Goal: Transaction & Acquisition: Purchase product/service

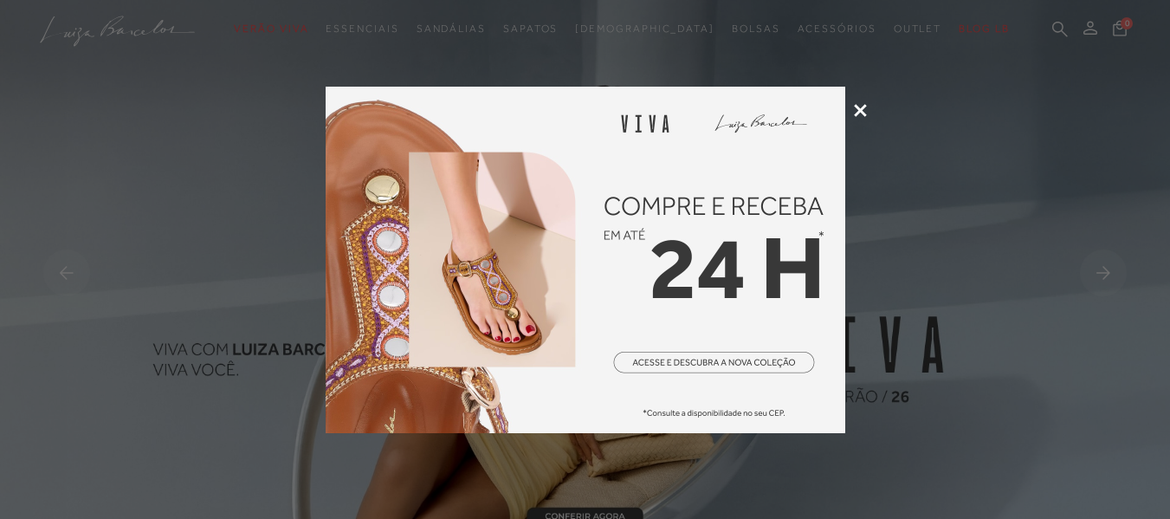
drag, startPoint x: 0, startPoint y: 0, endPoint x: 863, endPoint y: 111, distance: 870.3
click at [863, 111] on icon at bounding box center [860, 110] width 13 height 13
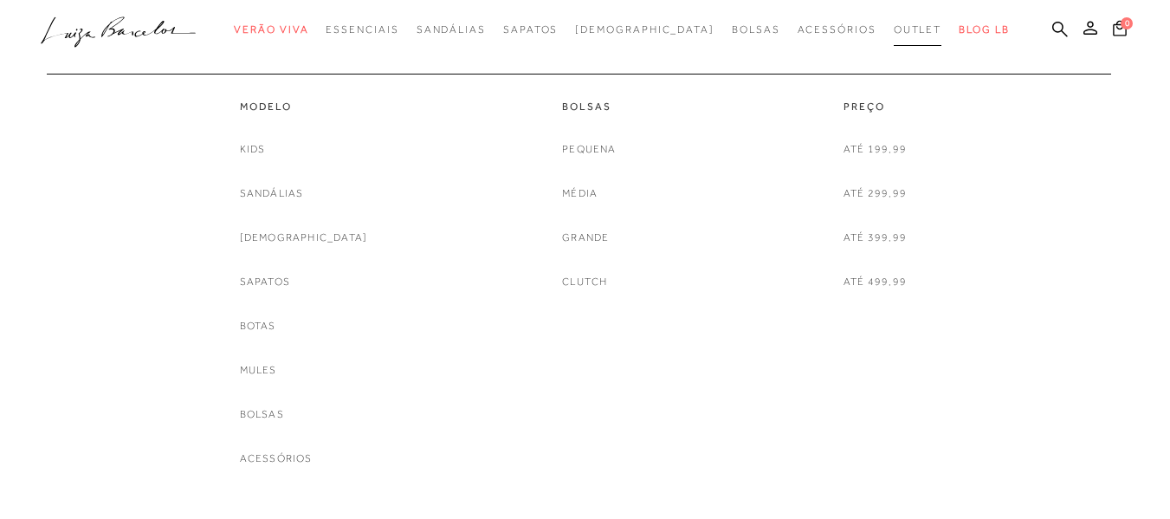
click at [894, 29] on span "Outlet" at bounding box center [918, 29] width 48 height 12
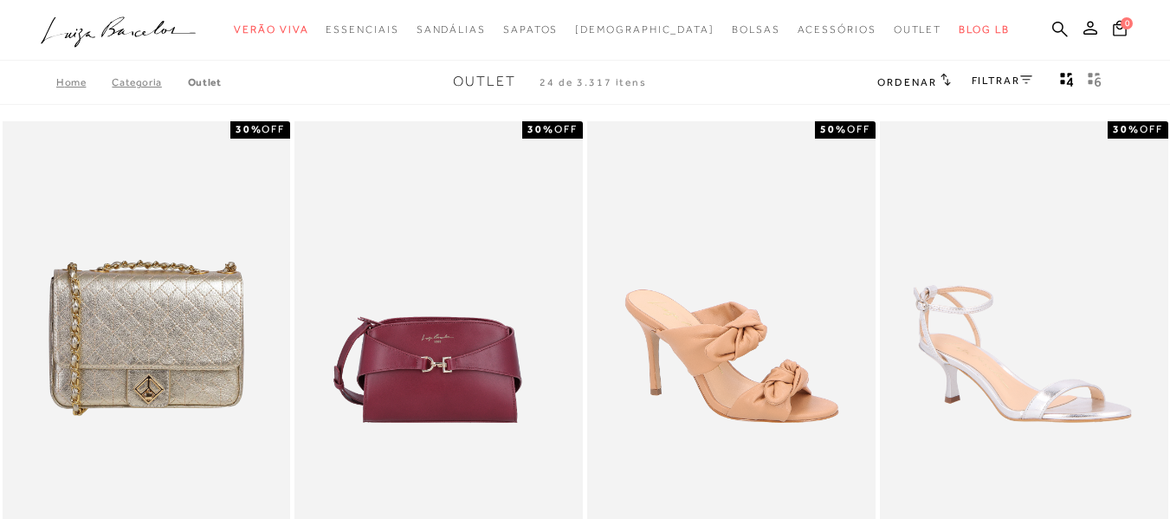
click at [1015, 80] on link "FILTRAR" at bounding box center [1001, 80] width 61 height 12
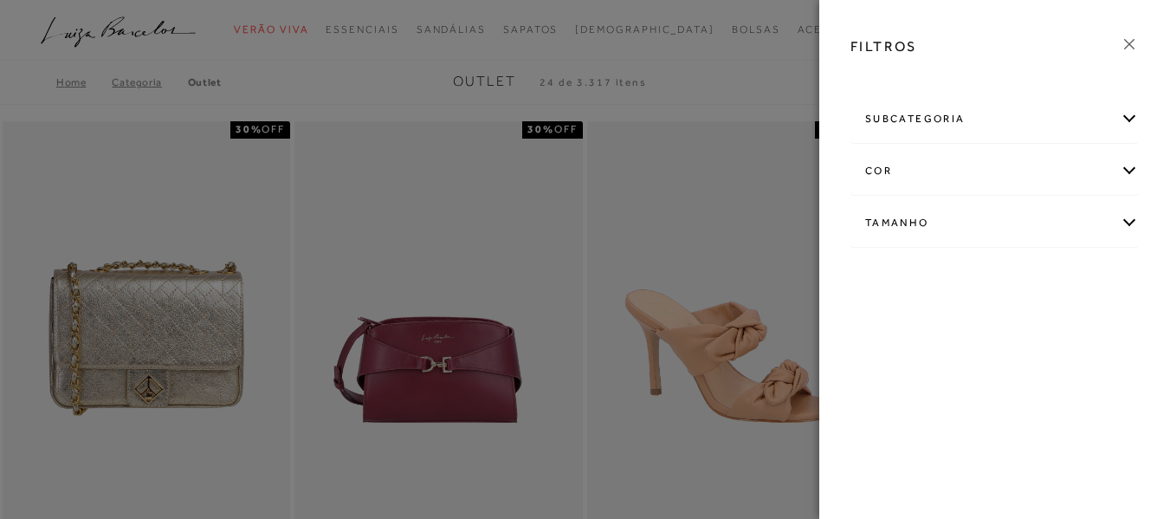
click at [1128, 126] on div "subcategoria" at bounding box center [994, 119] width 287 height 46
click at [876, 165] on span "Bolsas" at bounding box center [880, 165] width 31 height 13
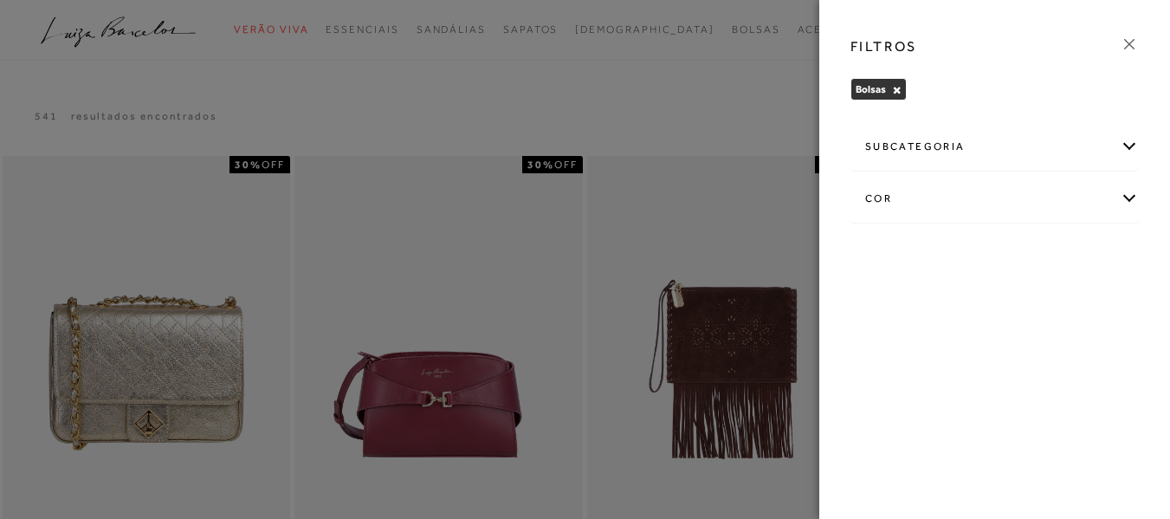
click at [1130, 196] on div "cor" at bounding box center [994, 199] width 287 height 46
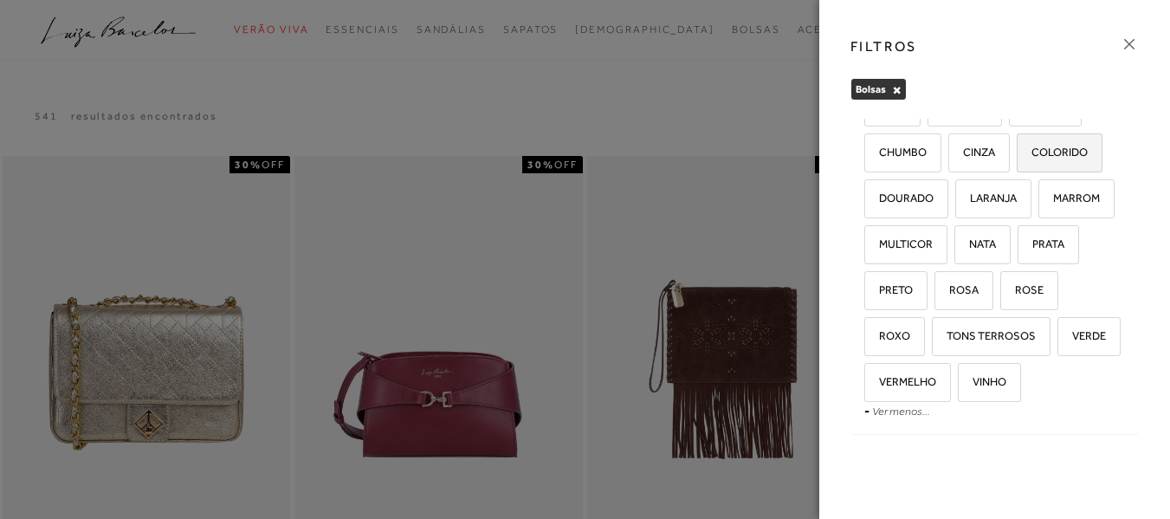
scroll to position [240, 0]
click at [1059, 342] on span "VERDE" at bounding box center [1082, 335] width 47 height 13
click at [1055, 347] on input "VERDE" at bounding box center [1063, 338] width 17 height 17
checkbox input "true"
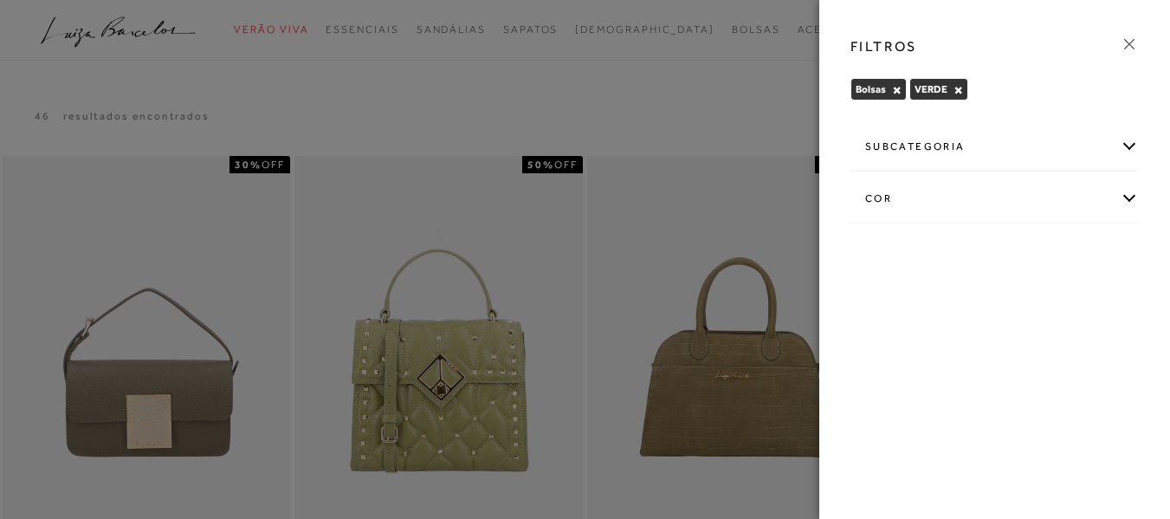
click at [1128, 45] on icon at bounding box center [1129, 44] width 10 height 10
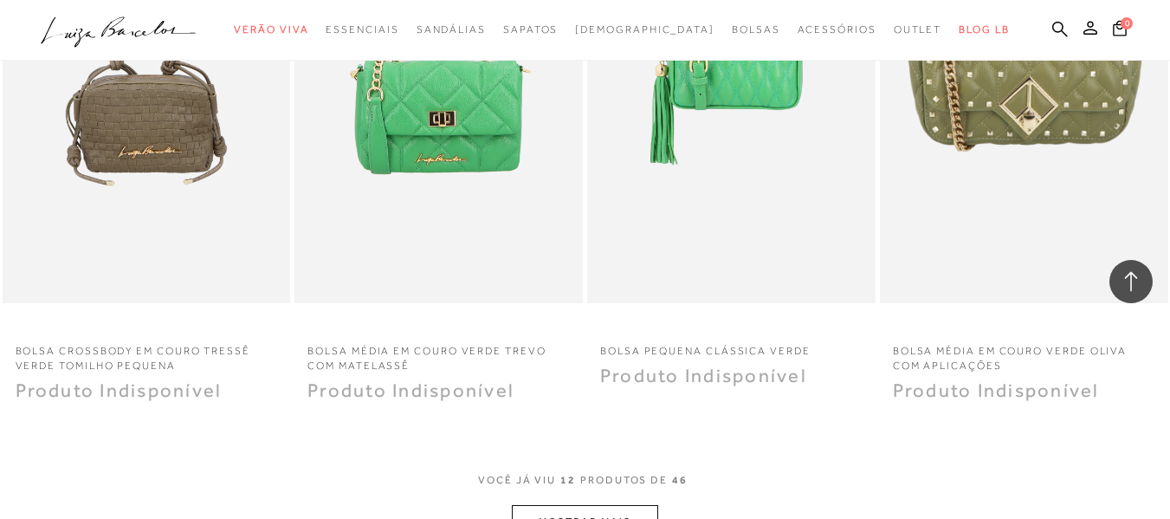
scroll to position [1472, 0]
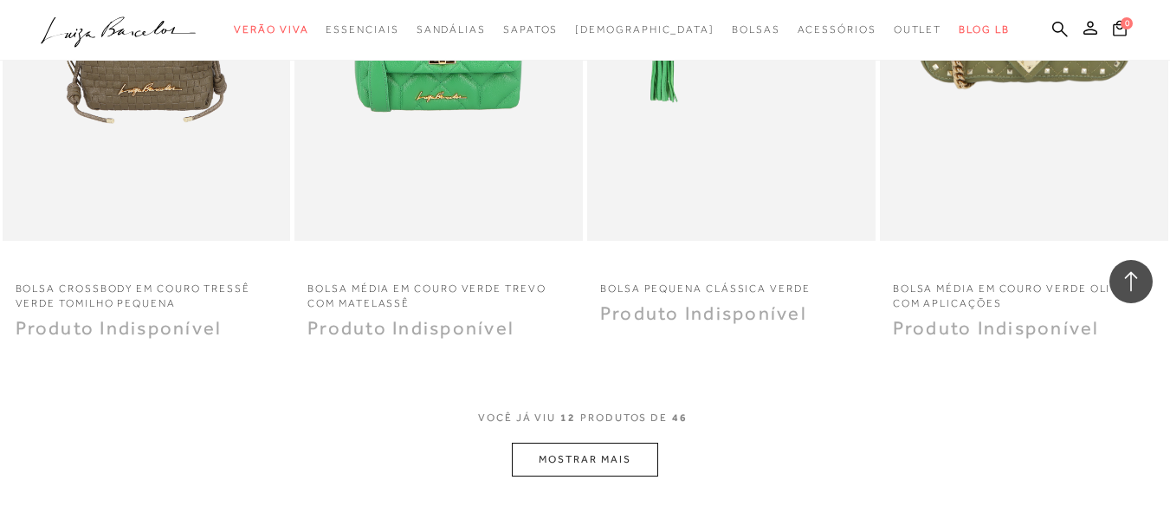
click at [621, 456] on button "MOSTRAR MAIS" at bounding box center [584, 459] width 145 height 34
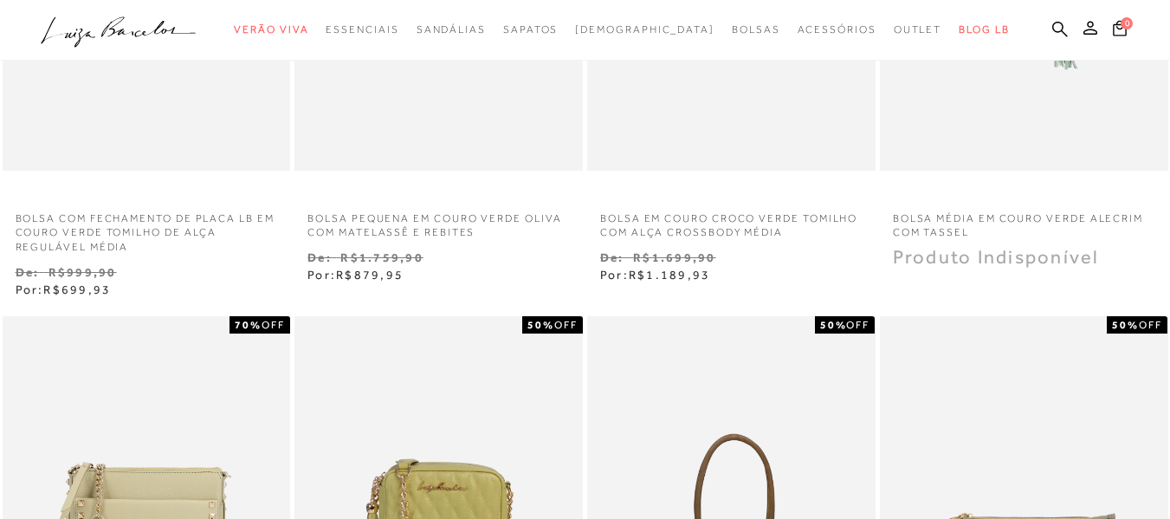
scroll to position [173, 0]
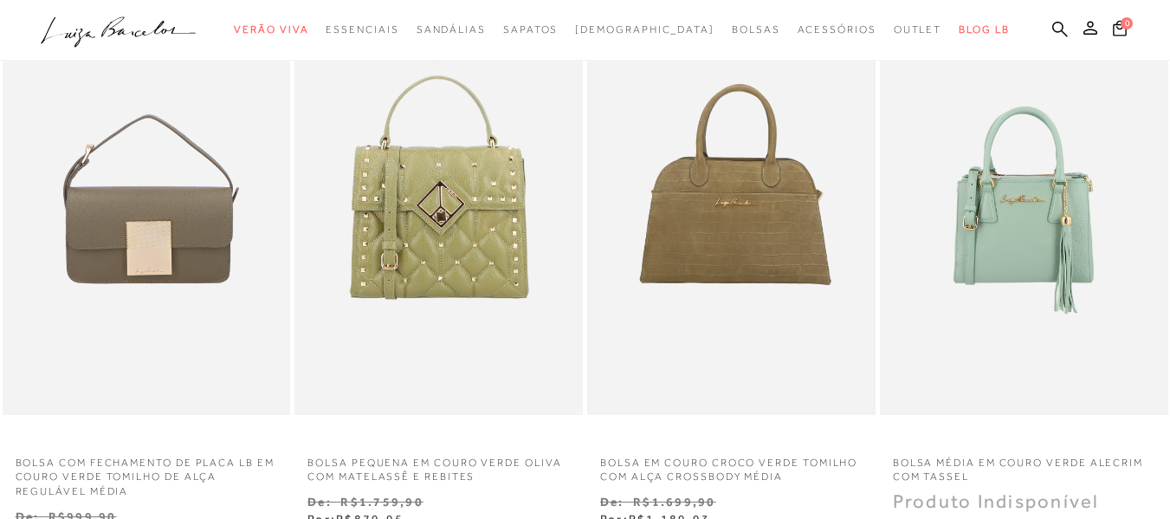
click at [728, 244] on img at bounding box center [731, 198] width 285 height 427
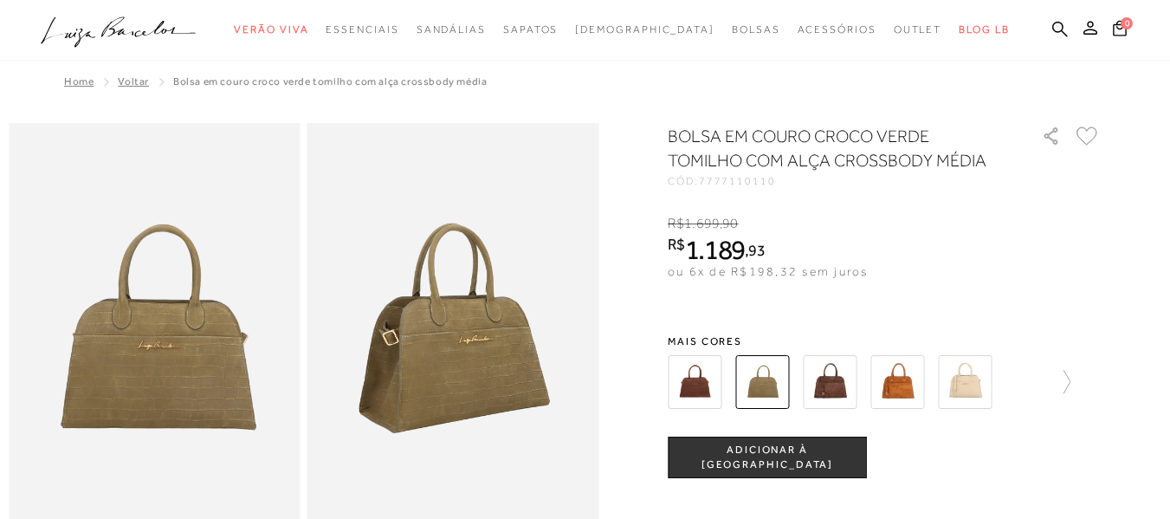
click at [839, 393] on img at bounding box center [830, 382] width 54 height 54
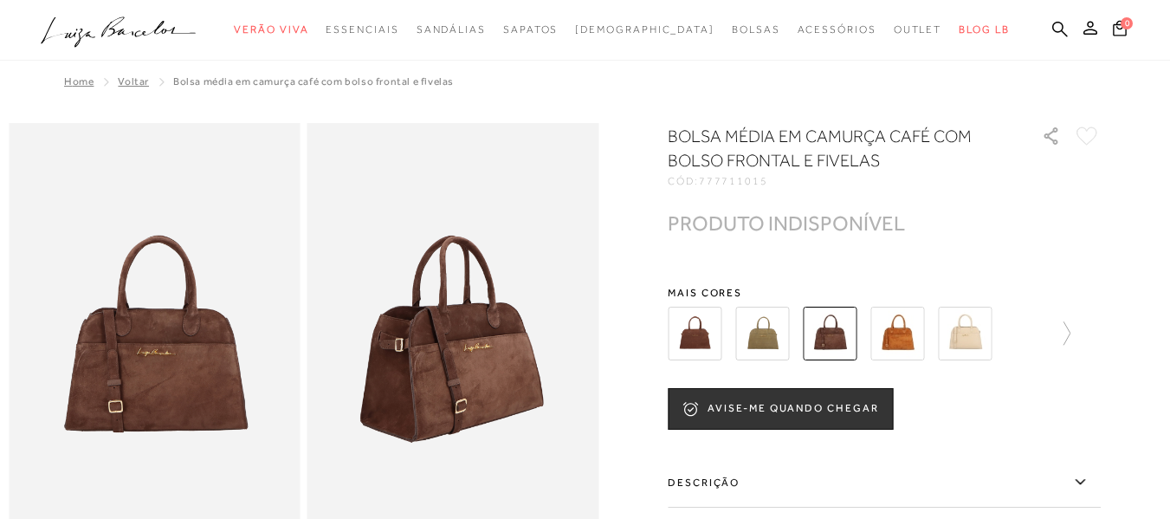
click at [709, 347] on img at bounding box center [695, 333] width 54 height 54
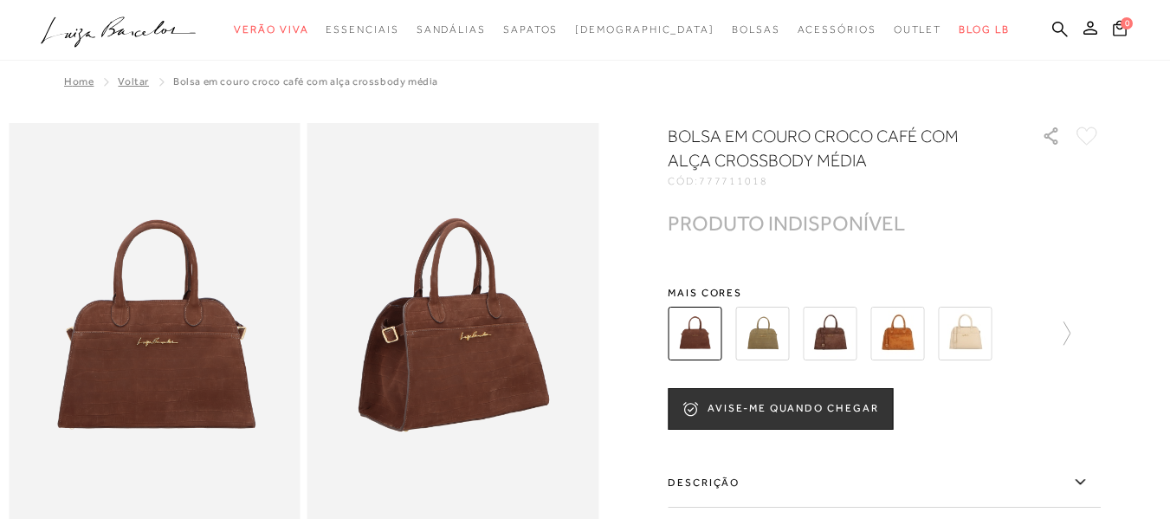
click at [787, 344] on img at bounding box center [762, 333] width 54 height 54
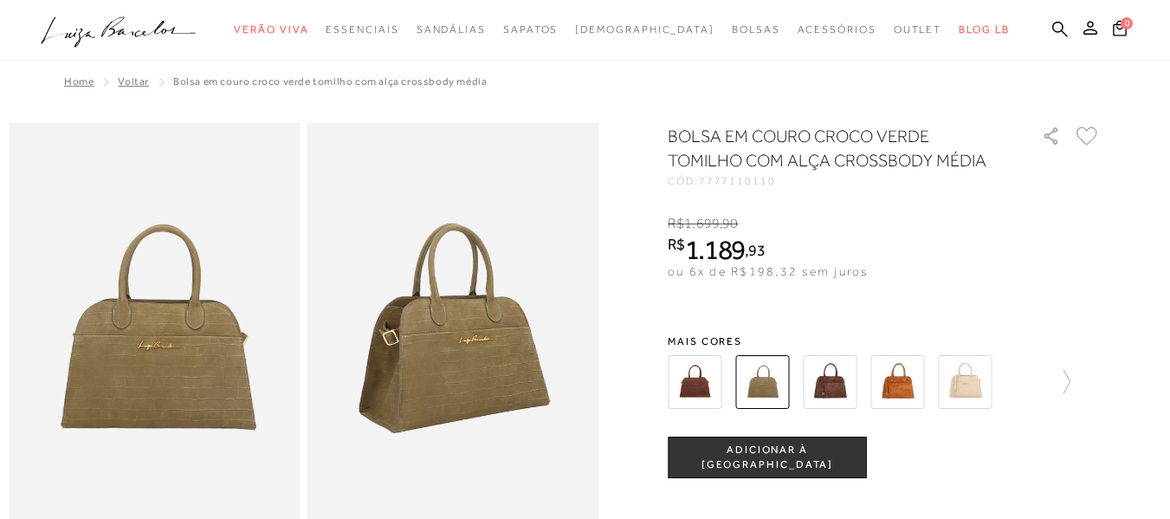
click at [913, 390] on img at bounding box center [897, 382] width 54 height 54
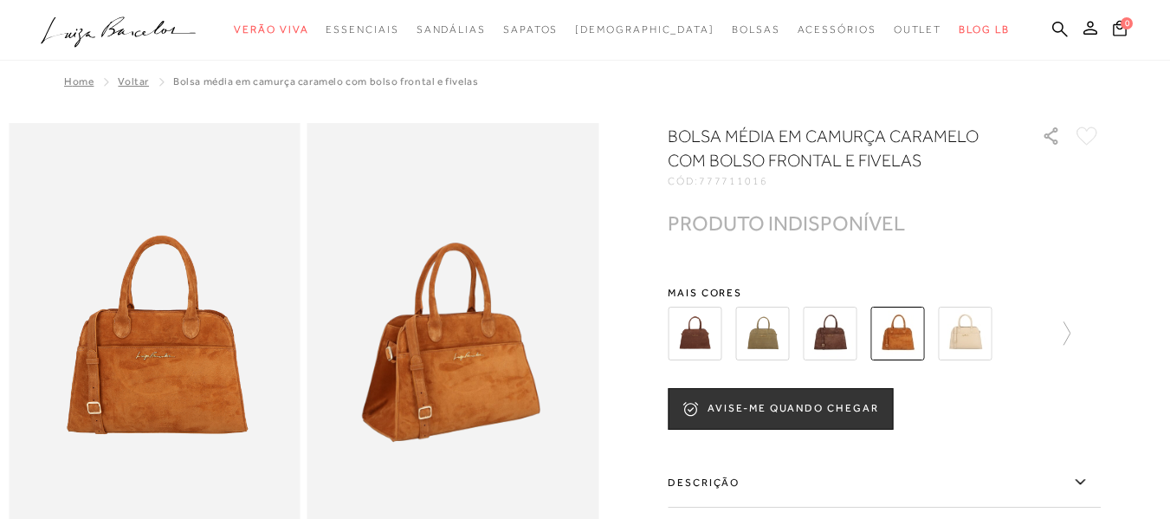
click at [960, 335] on img at bounding box center [965, 333] width 54 height 54
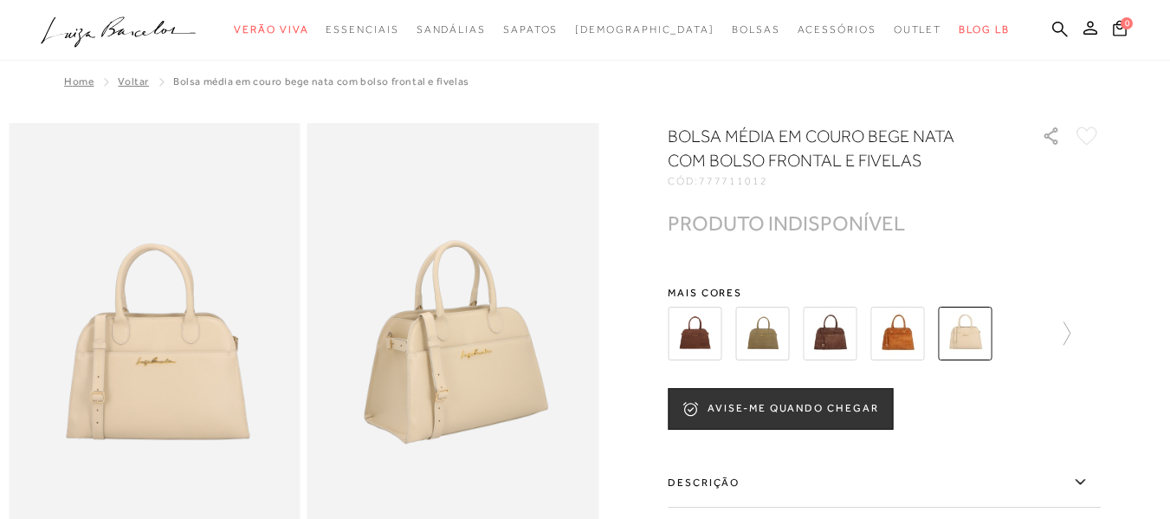
click at [765, 337] on img at bounding box center [762, 333] width 54 height 54
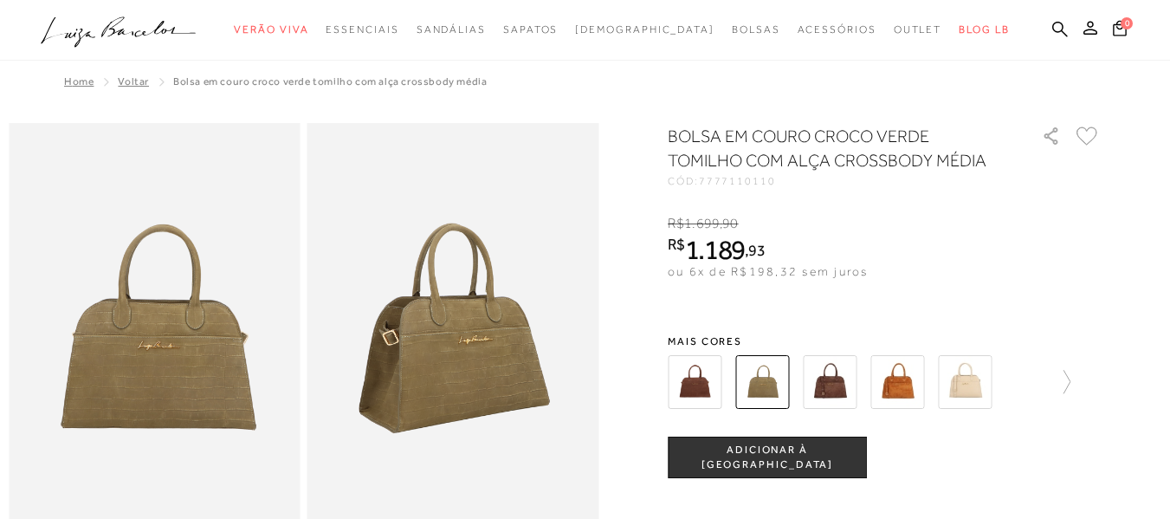
click at [807, 454] on span "ADICIONAR À [GEOGRAPHIC_DATA]" at bounding box center [766, 457] width 197 height 30
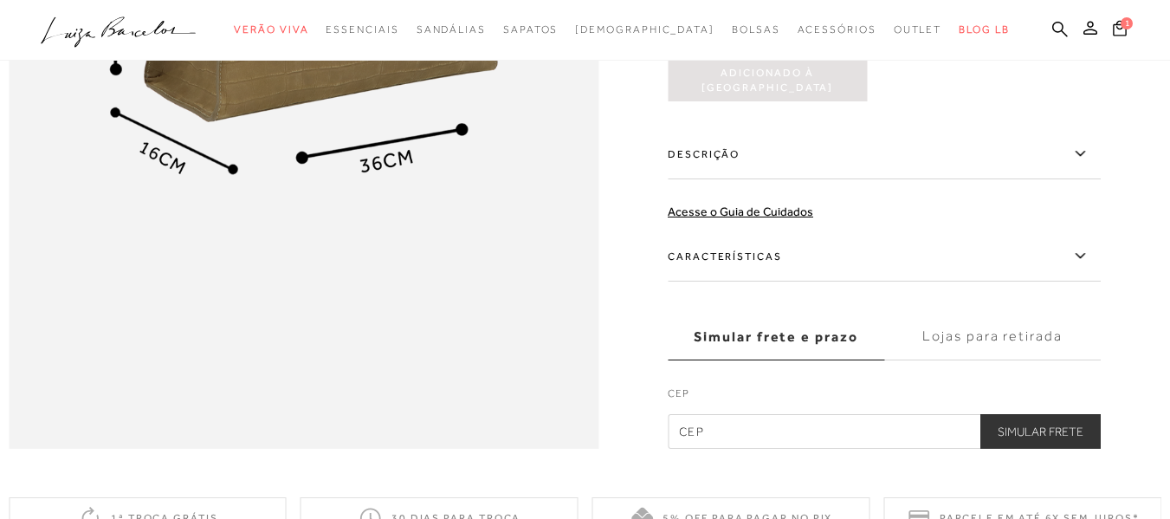
scroll to position [1299, 0]
click at [720, 448] on input "text" at bounding box center [884, 430] width 433 height 35
type input "05351-015"
click at [1037, 448] on button "Simular Frete" at bounding box center [1040, 430] width 120 height 35
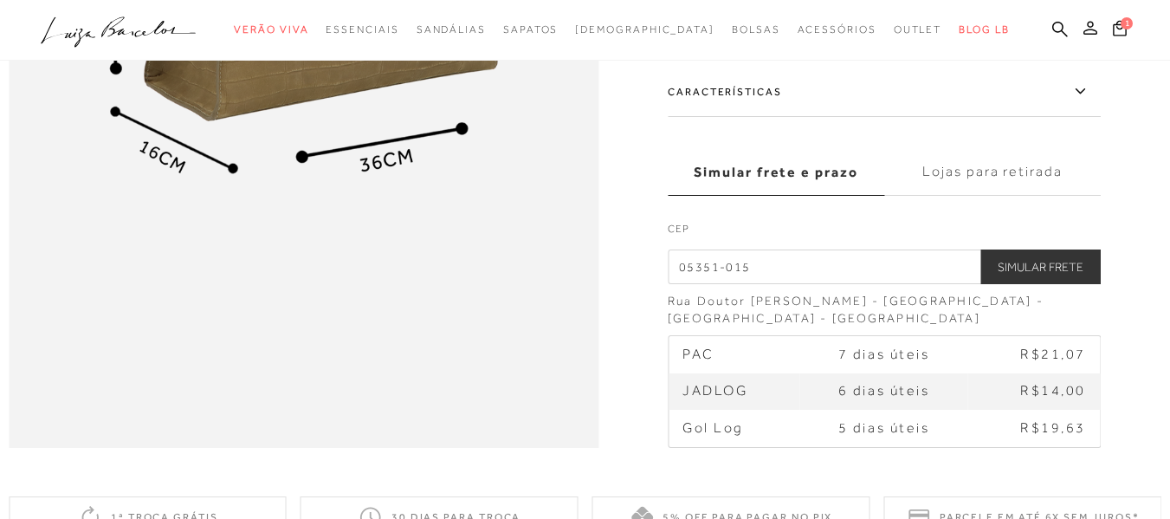
click at [1083, 28] on icon at bounding box center [1090, 28] width 14 height 14
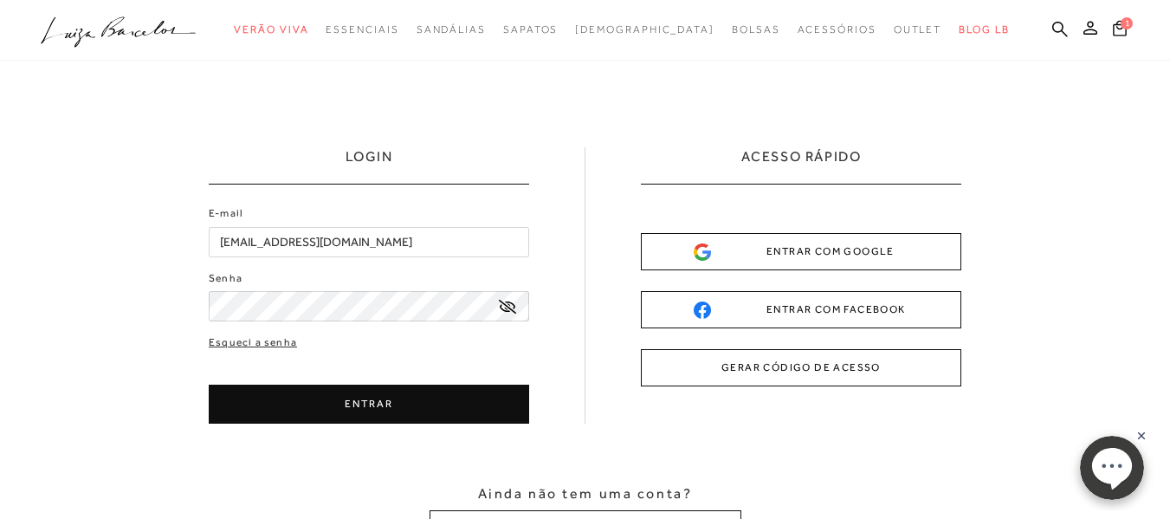
click at [504, 306] on icon at bounding box center [507, 307] width 17 height 14
click at [342, 409] on button "ENTRAR" at bounding box center [369, 403] width 320 height 39
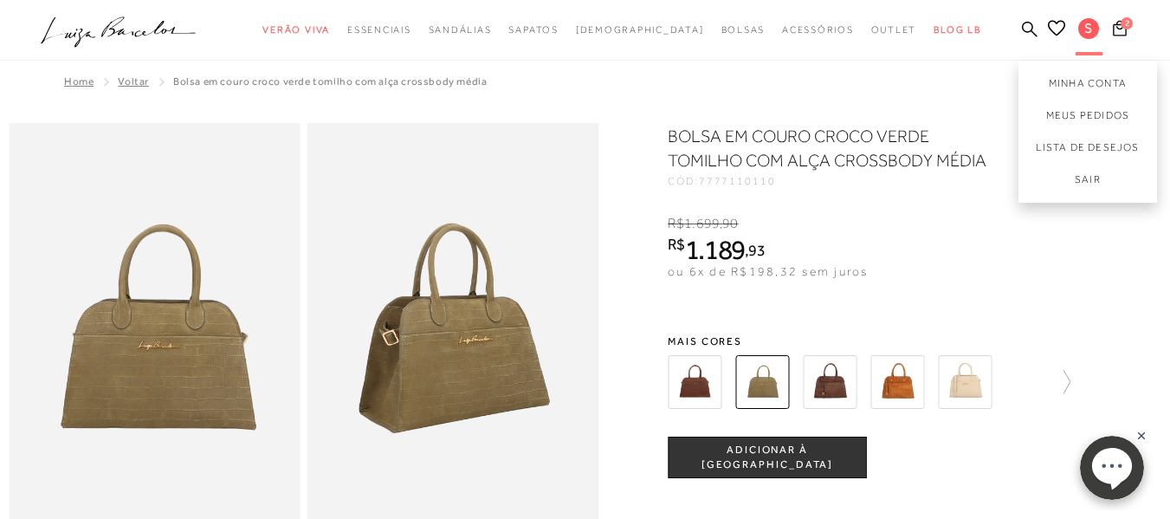
click at [1078, 27] on span "S" at bounding box center [1088, 28] width 21 height 21
click at [1050, 87] on link "Minha Conta" at bounding box center [1087, 80] width 139 height 39
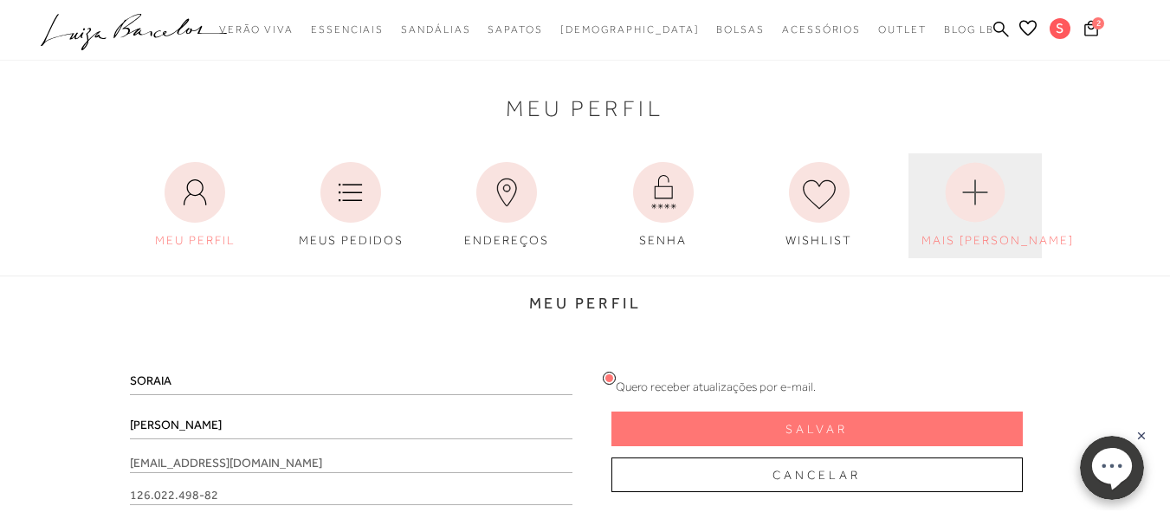
click at [970, 204] on circle at bounding box center [975, 193] width 60 height 60
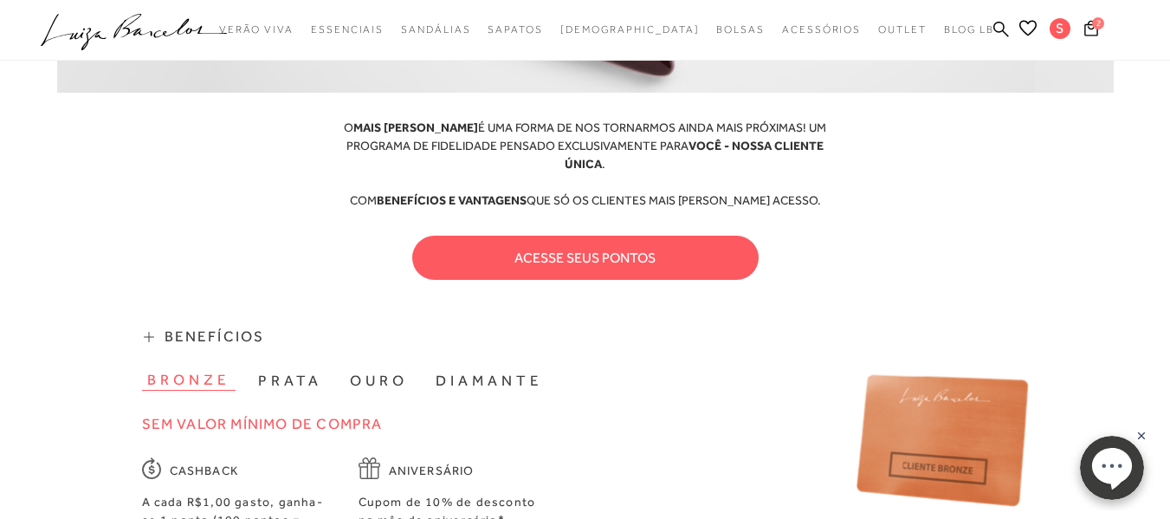
scroll to position [346, 0]
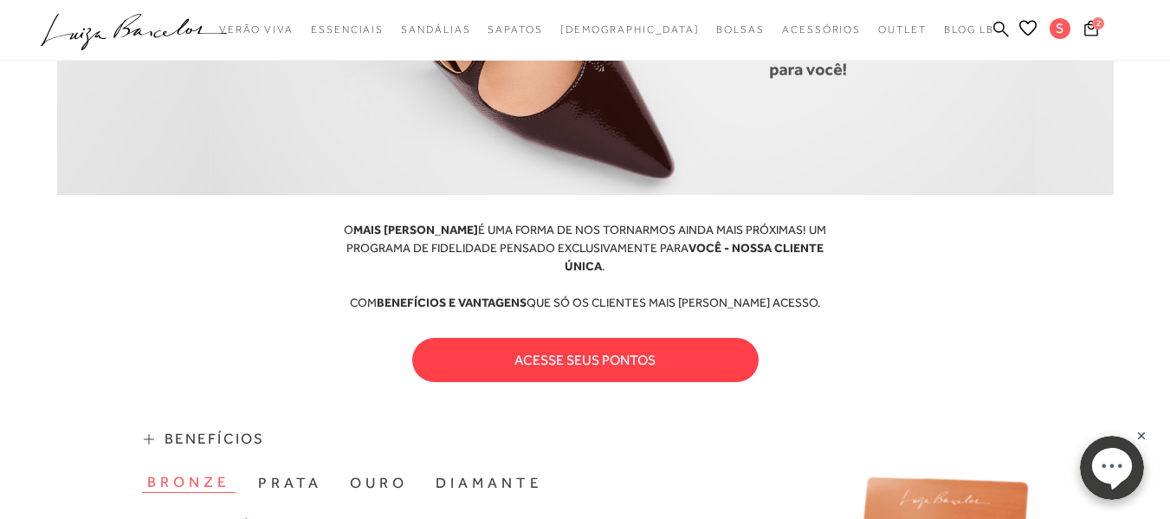
click at [600, 346] on button "acesse seus pontos" at bounding box center [585, 360] width 346 height 44
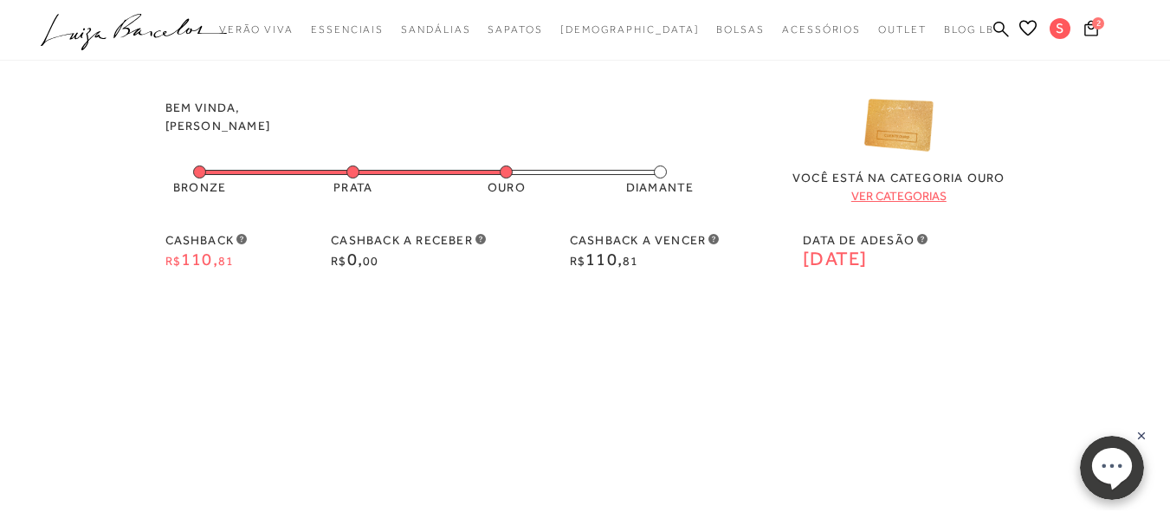
scroll to position [0, 0]
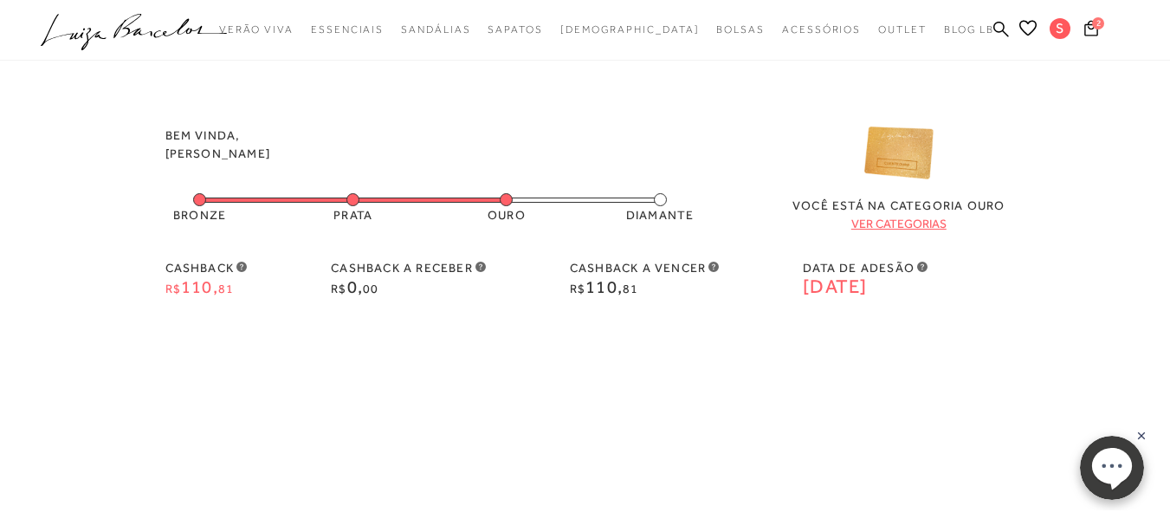
click at [664, 268] on span "cashback a vencer" at bounding box center [638, 268] width 136 height 14
click at [1093, 29] on icon at bounding box center [1091, 28] width 14 height 16
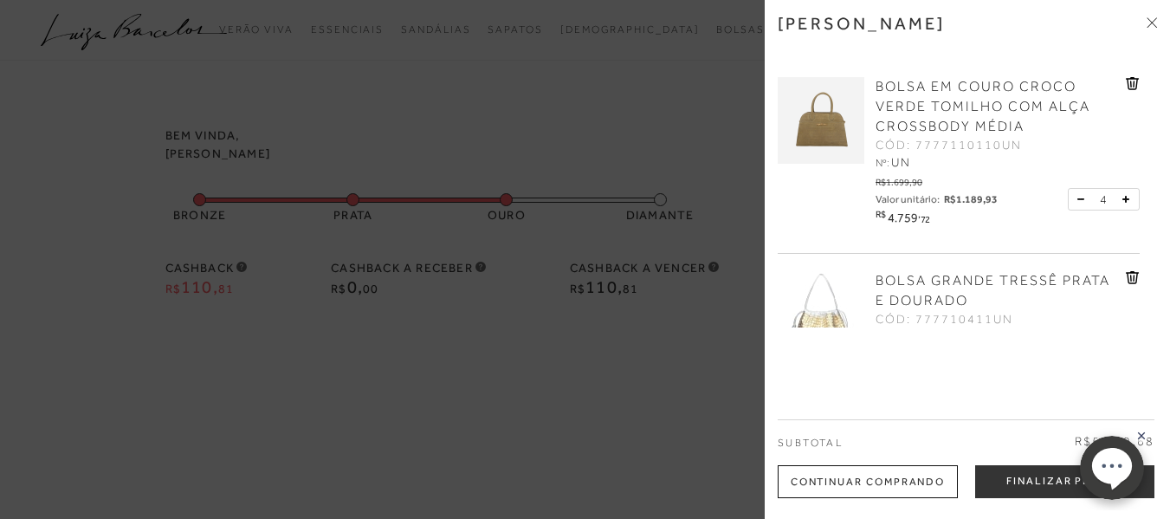
scroll to position [77, 0]
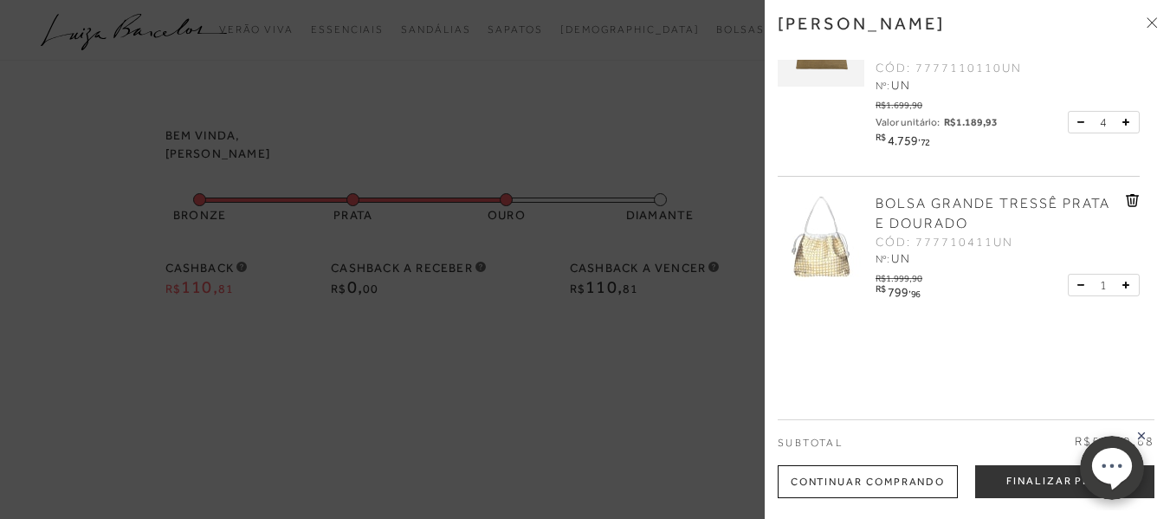
click at [1130, 197] on icon at bounding box center [1131, 200] width 2 height 7
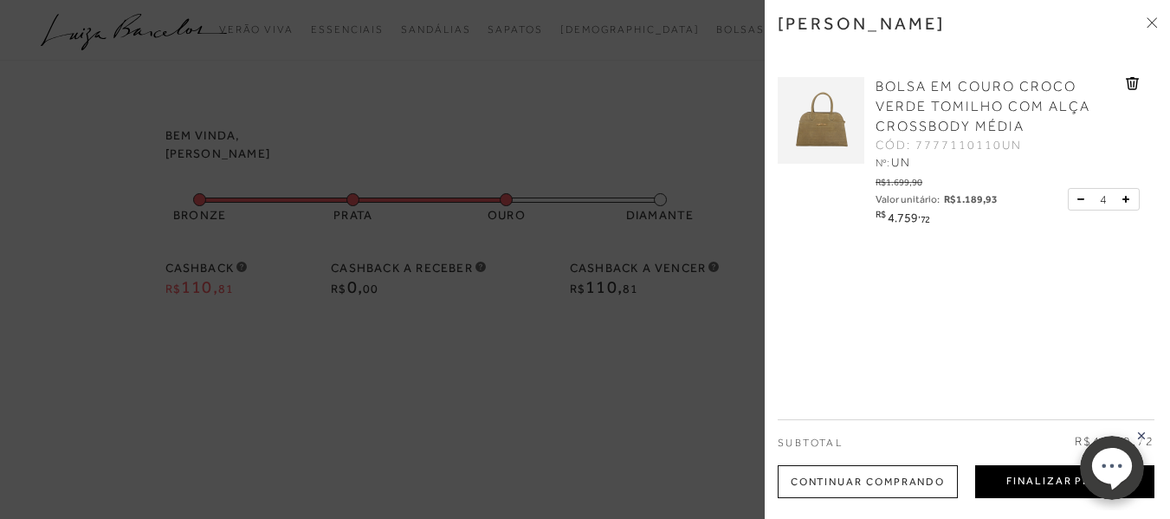
click at [1022, 485] on button "Finalizar Pedido" at bounding box center [1064, 481] width 179 height 33
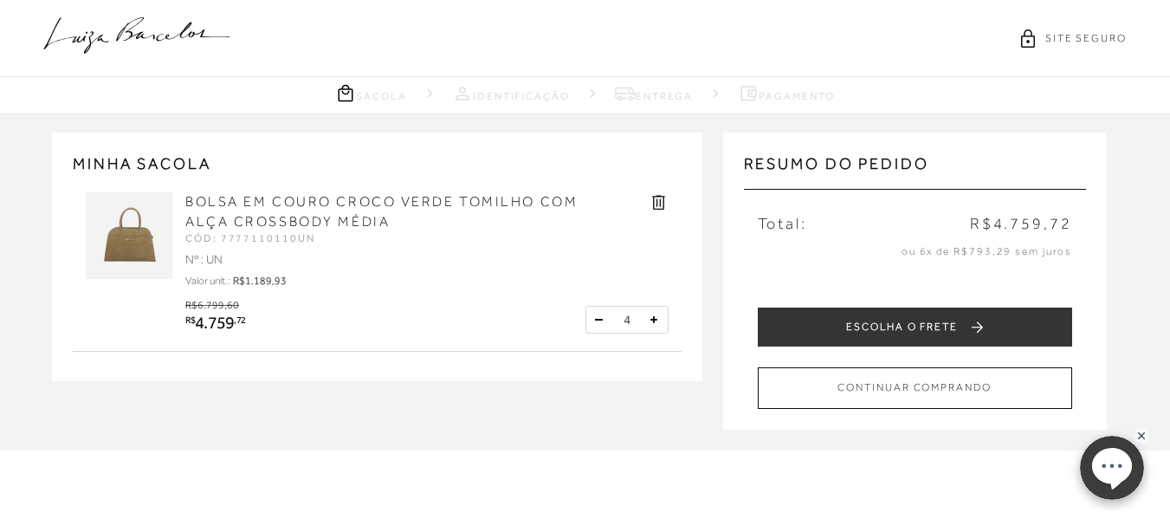
click at [593, 318] on button at bounding box center [598, 319] width 17 height 17
click at [603, 319] on button at bounding box center [598, 319] width 17 height 17
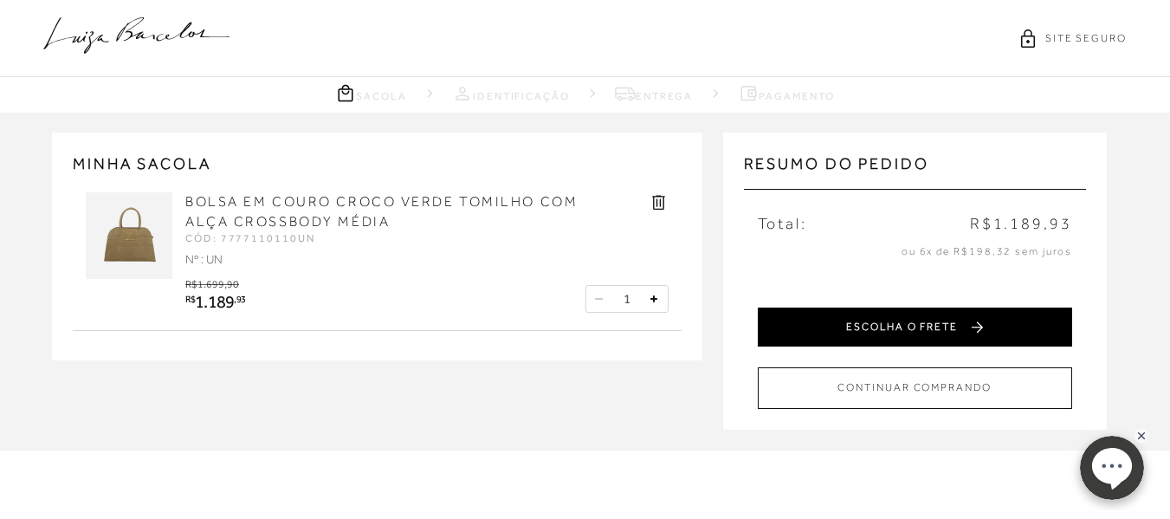
click at [829, 333] on button "ESCOLHA O FRETE" at bounding box center [915, 326] width 314 height 39
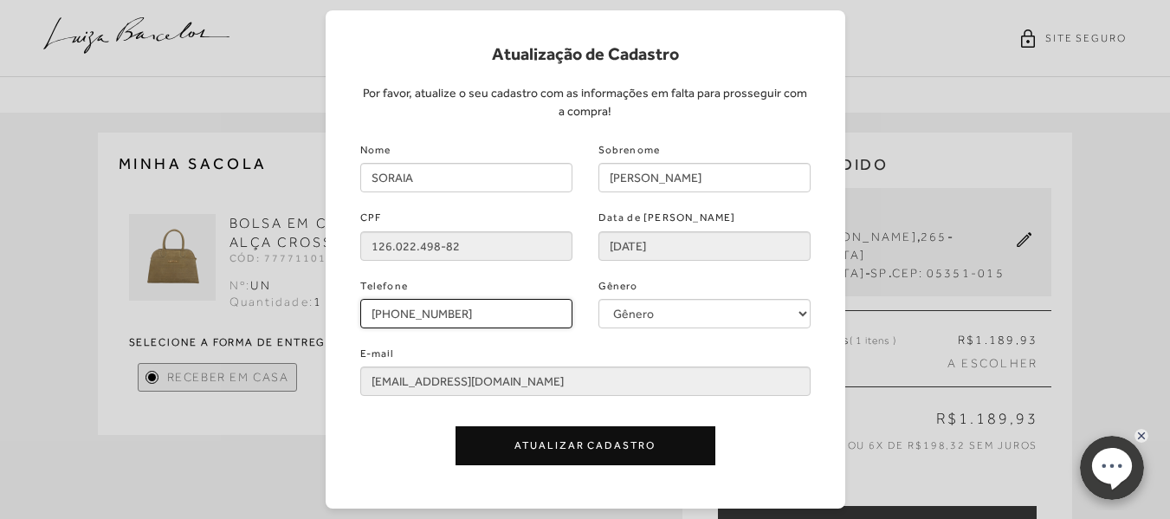
click at [374, 313] on input "[PHONE_NUMBER]" at bounding box center [466, 313] width 212 height 29
click at [434, 314] on input "[PHONE_NUMBER]" at bounding box center [466, 313] width 212 height 29
click at [416, 317] on input "(11) 7" at bounding box center [466, 313] width 212 height 29
type input "[PHONE_NUMBER]"
click at [665, 445] on button "Atualizar Cadastro" at bounding box center [585, 445] width 260 height 39
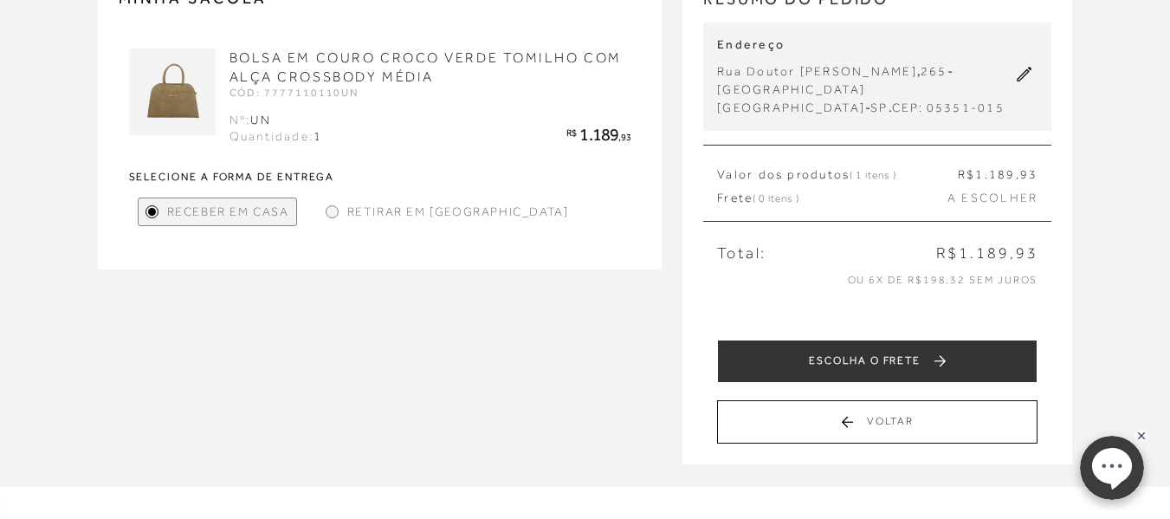
scroll to position [173, 0]
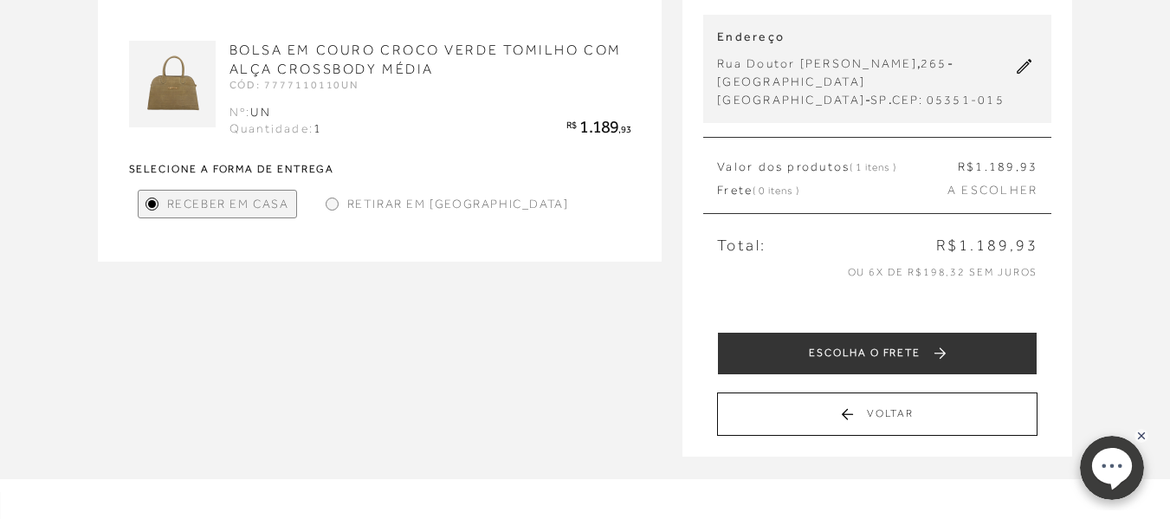
click at [330, 204] on div at bounding box center [332, 204] width 8 height 8
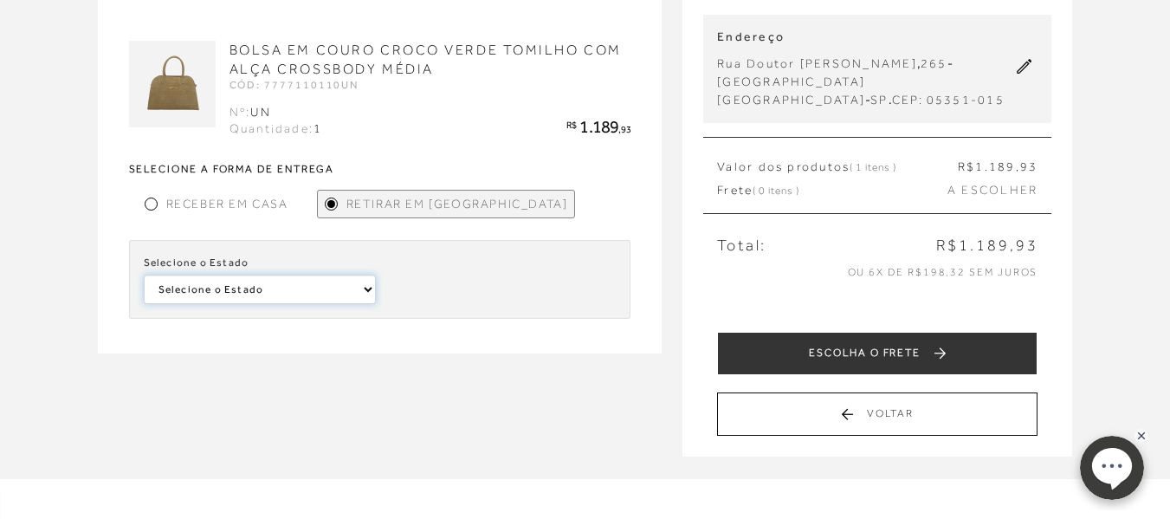
click at [370, 289] on select "Selecione o Estado [GEOGRAPHIC_DATA]" at bounding box center [260, 288] width 233 height 29
click at [365, 284] on select "Selecione o Estado [GEOGRAPHIC_DATA]" at bounding box center [260, 288] width 233 height 29
click at [153, 205] on div at bounding box center [151, 204] width 8 height 8
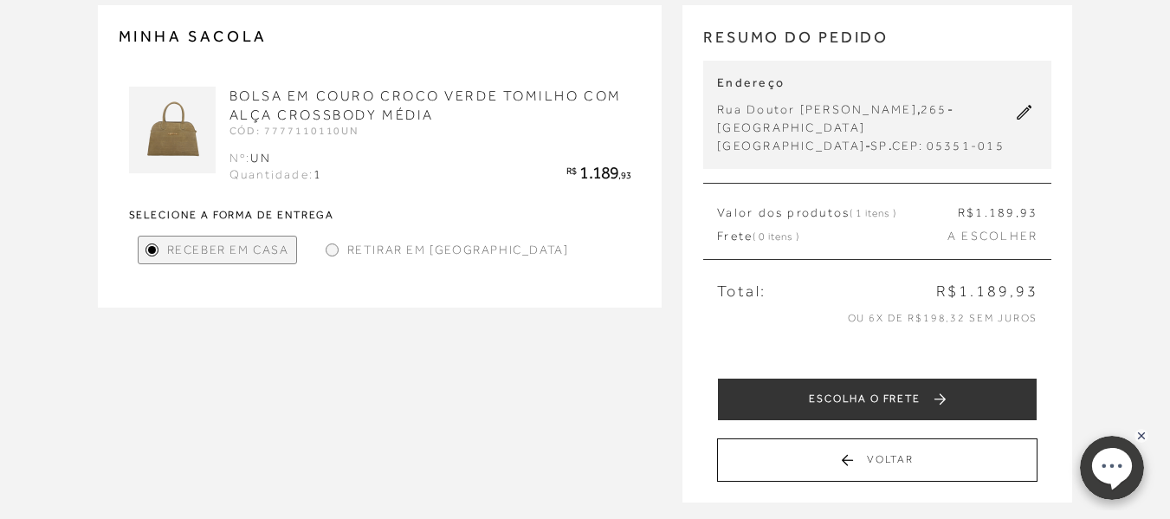
scroll to position [87, 0]
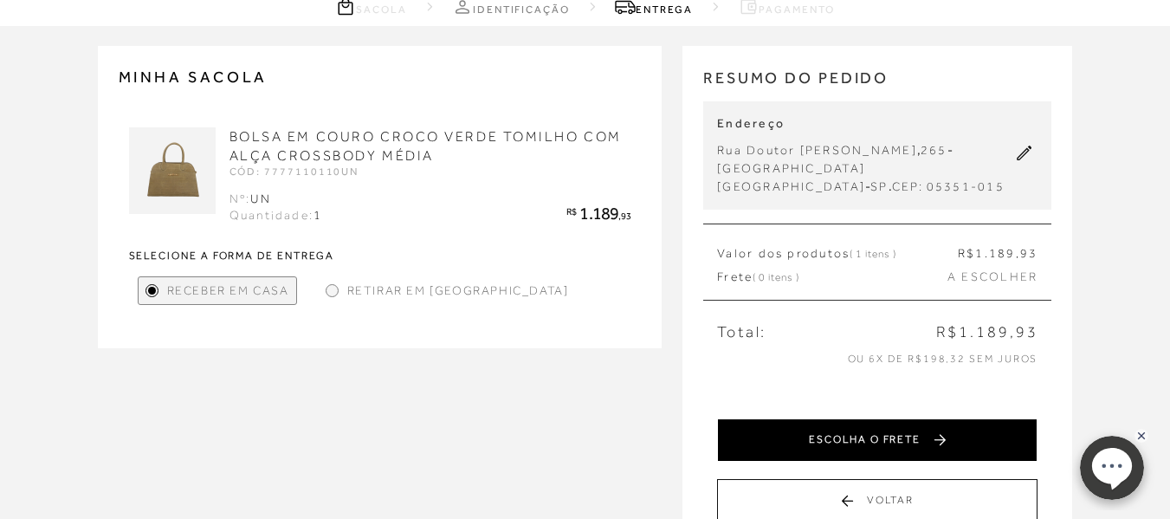
click at [776, 451] on button "ESCOLHA O FRETE" at bounding box center [877, 439] width 320 height 43
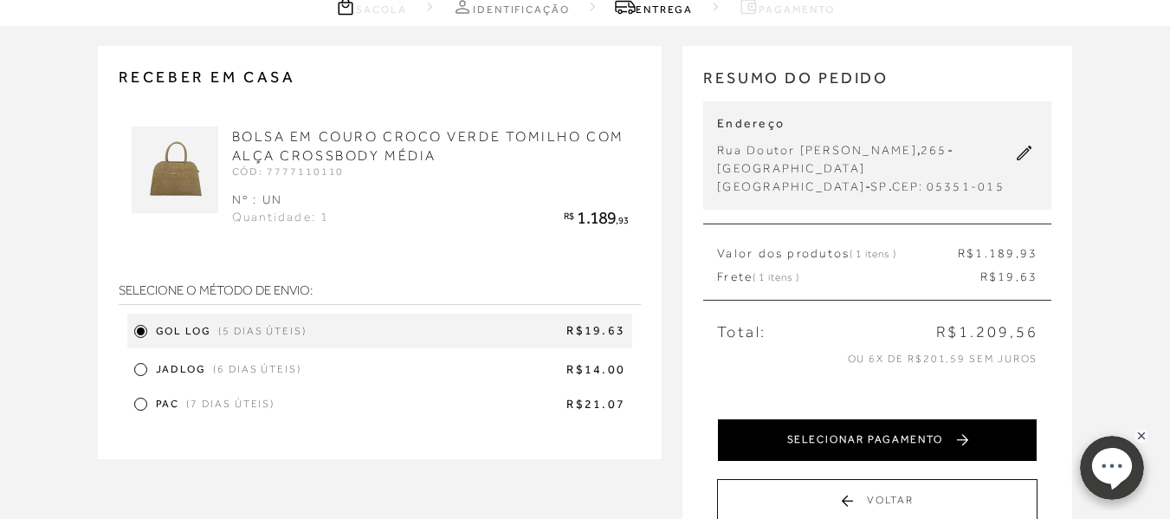
scroll to position [173, 0]
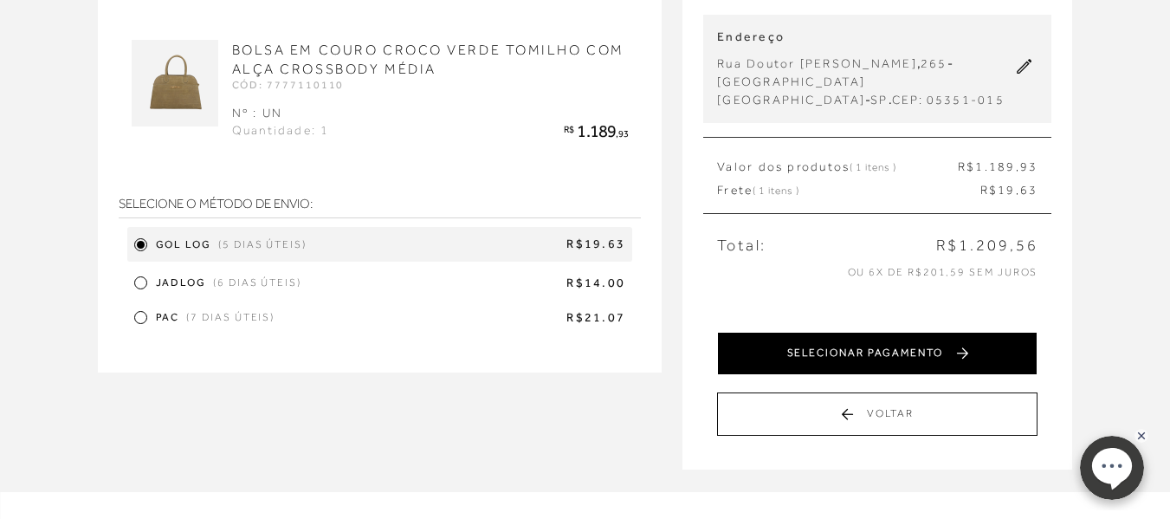
click at [777, 365] on button "SELECIONAR PAGAMENTO" at bounding box center [877, 353] width 320 height 43
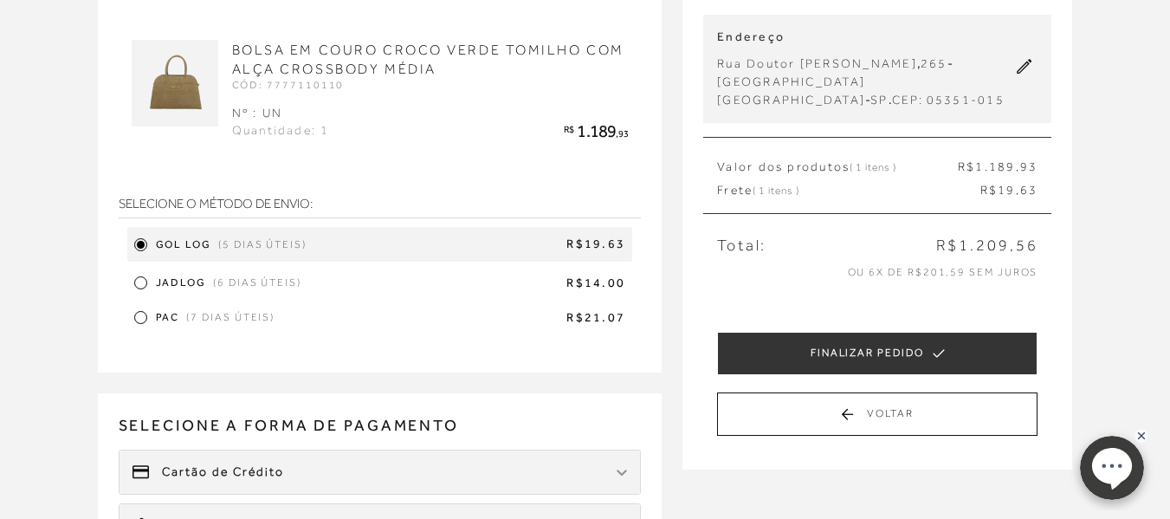
scroll to position [0, 0]
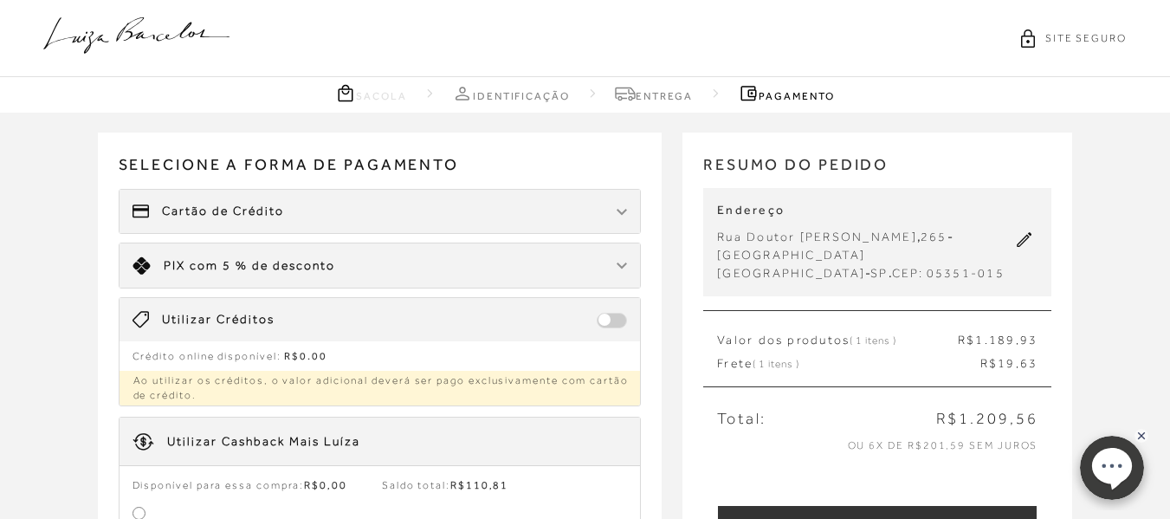
click at [609, 320] on span at bounding box center [612, 321] width 30 height 16
click at [605, 320] on span at bounding box center [612, 321] width 30 height 16
click at [604, 321] on span at bounding box center [612, 321] width 30 height 16
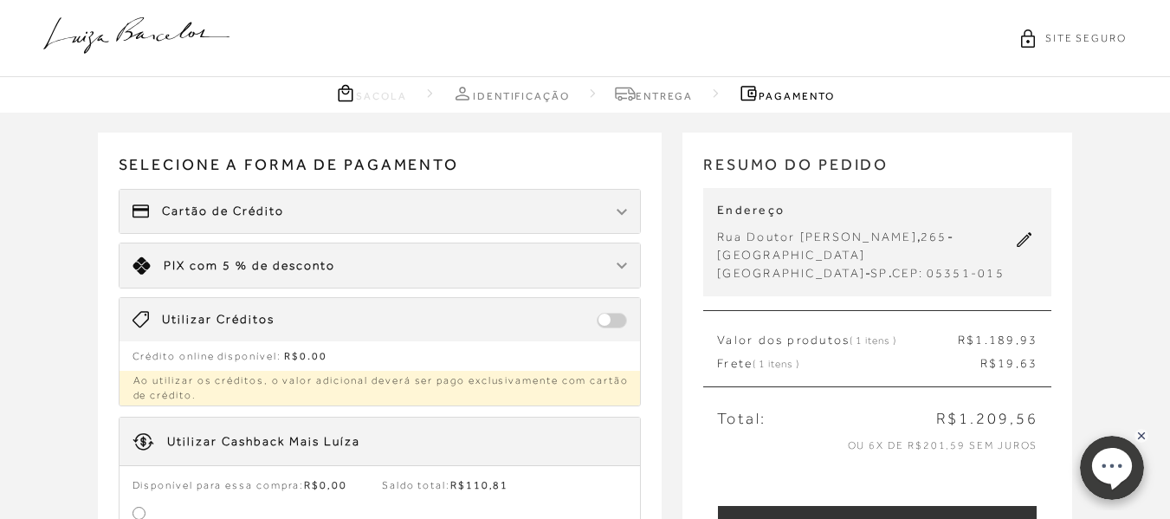
click at [604, 321] on span at bounding box center [612, 321] width 30 height 16
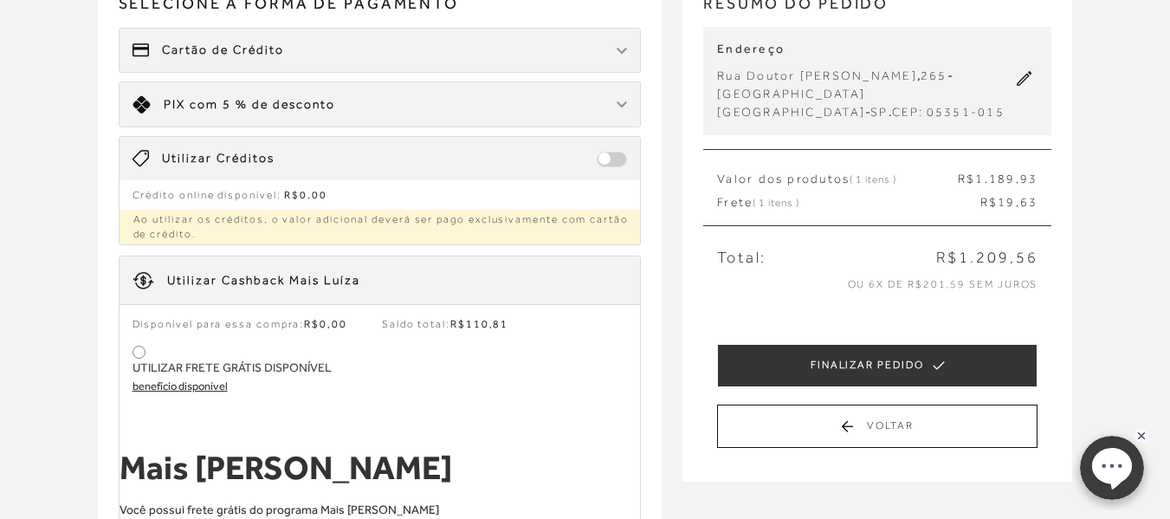
scroll to position [173, 0]
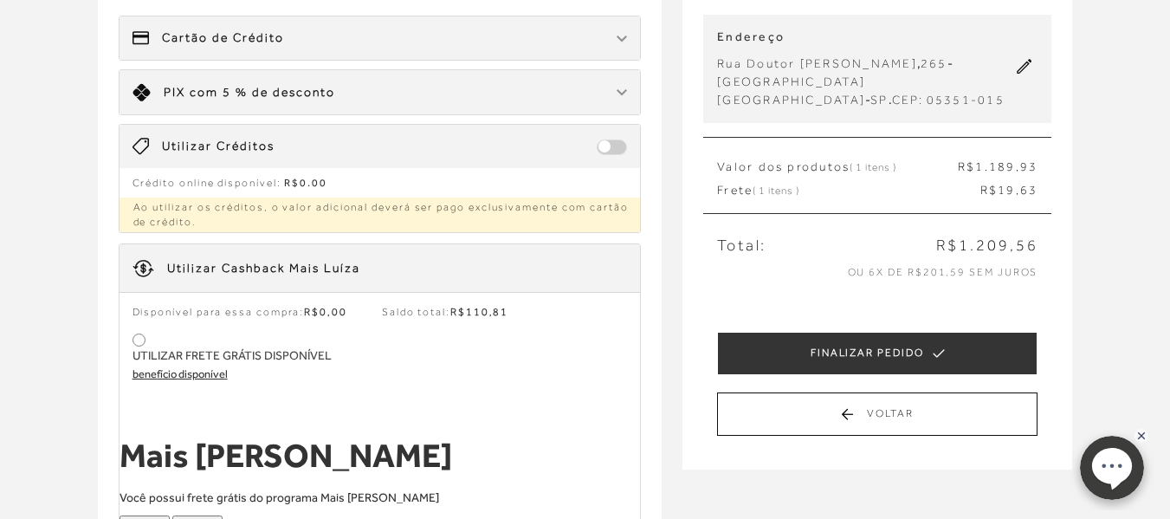
click at [135, 339] on div at bounding box center [139, 340] width 8 height 8
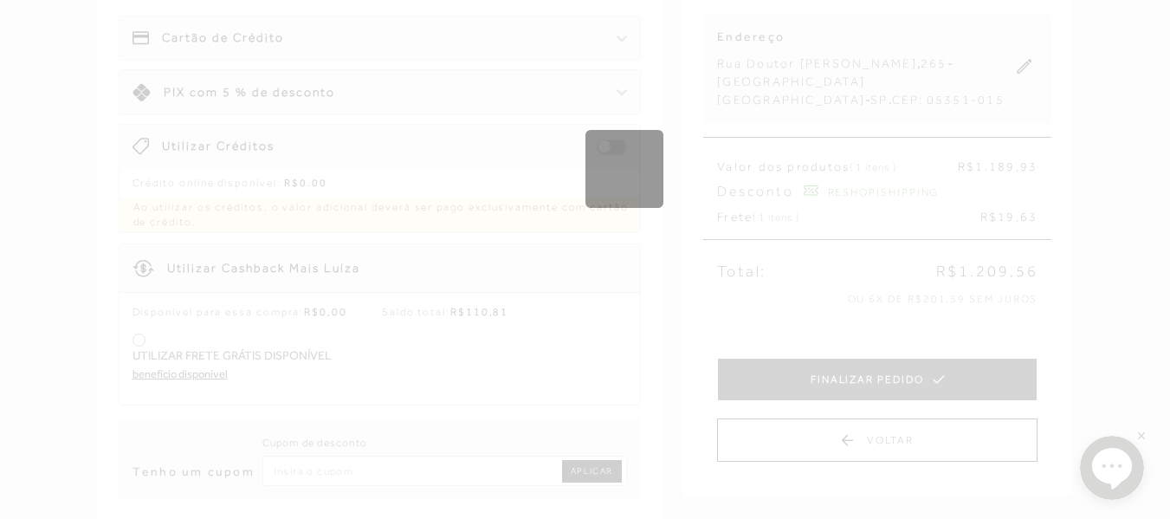
type input "RESHOPISHIPPING"
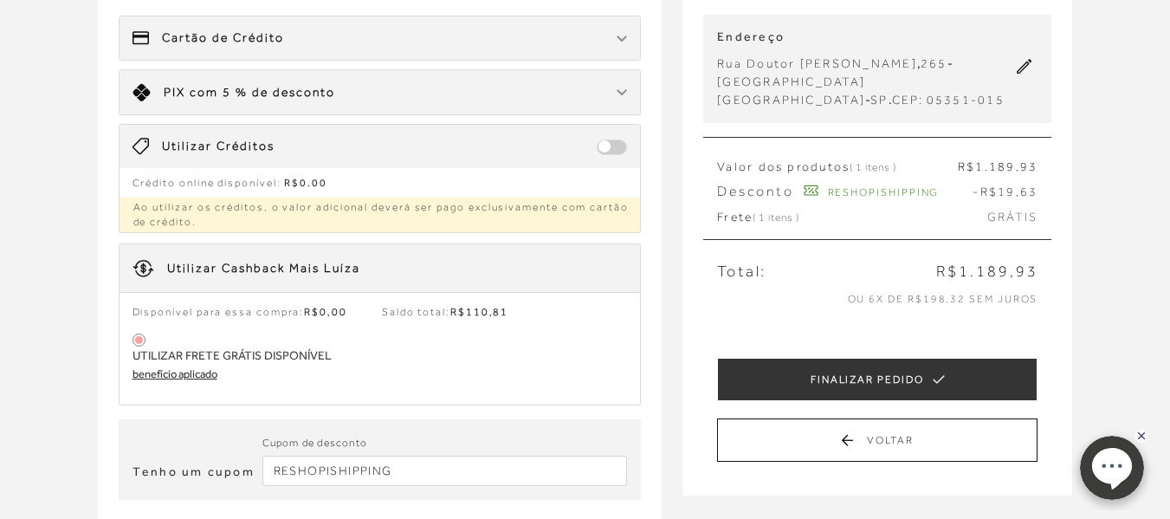
click at [375, 472] on input "RESHOPISHIPPING" at bounding box center [444, 470] width 365 height 30
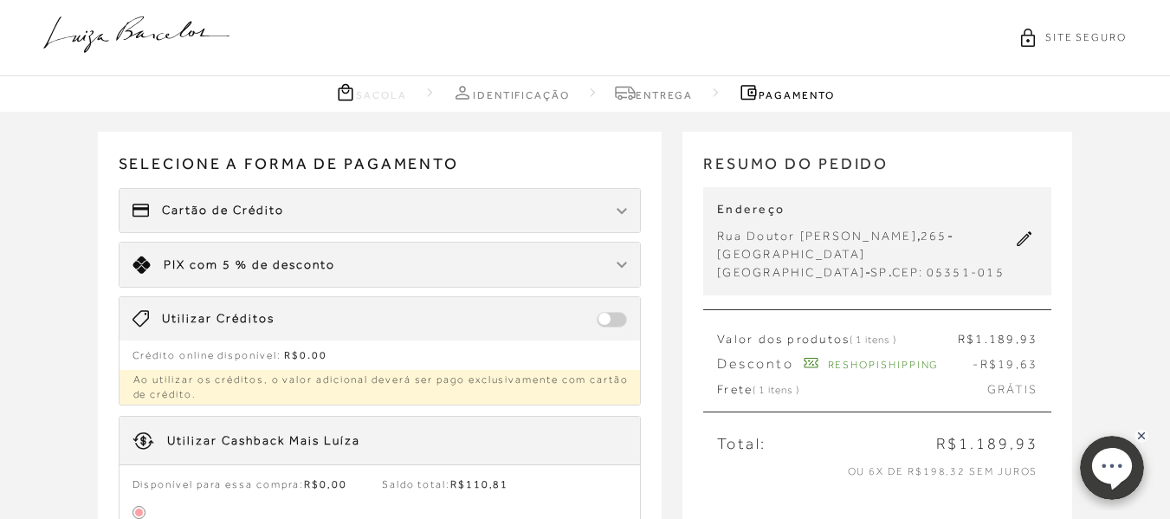
scroll to position [0, 0]
